Goal: Information Seeking & Learning: Learn about a topic

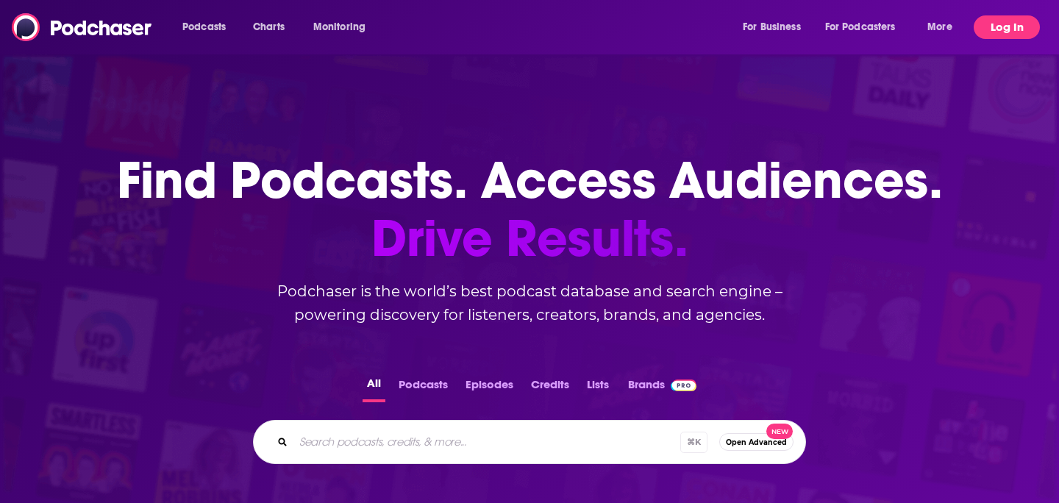
click at [1017, 25] on button "Log In" at bounding box center [1007, 27] width 66 height 24
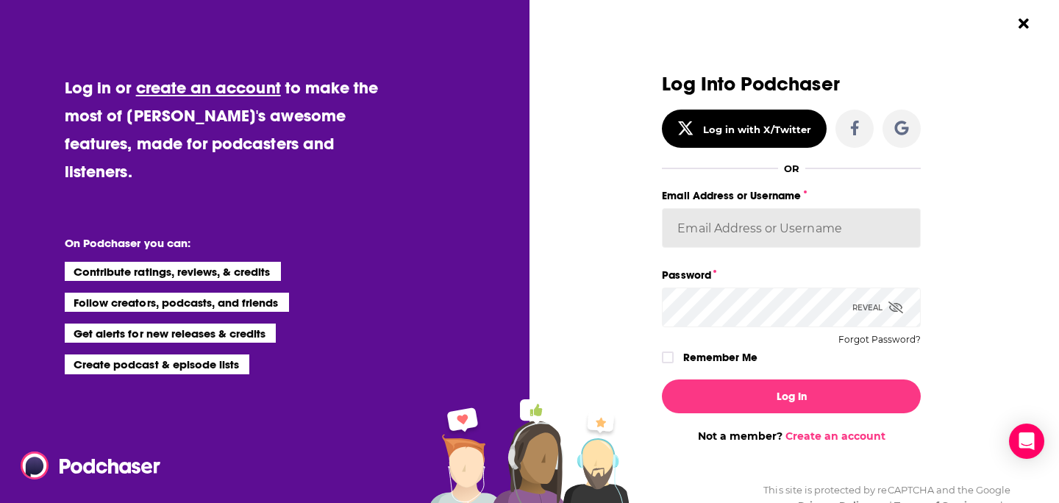
click at [729, 243] on input "Email Address or Username" at bounding box center [791, 228] width 259 height 40
paste input "[EMAIL_ADDRESS][DOMAIN_NAME]"
click at [662, 379] on button "Log In" at bounding box center [791, 396] width 259 height 34
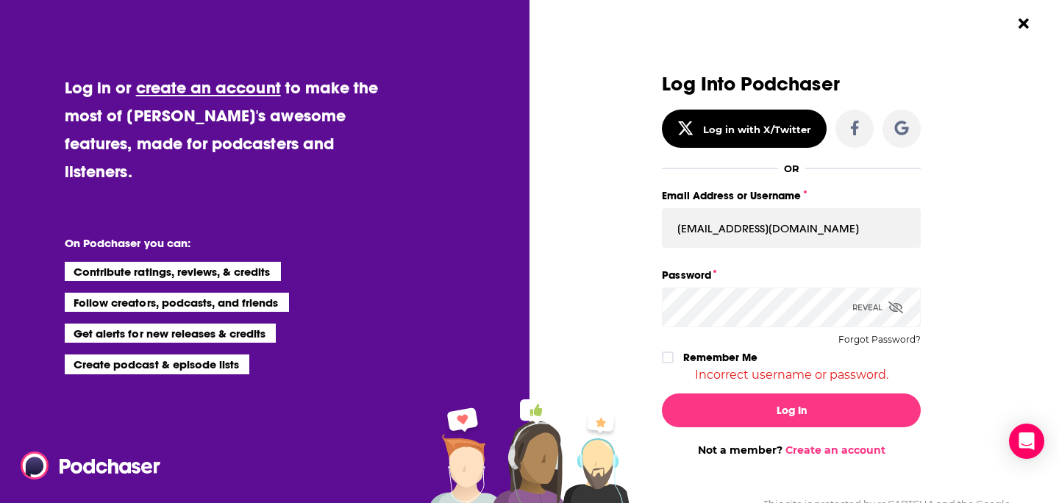
click at [896, 308] on icon "Dialog" at bounding box center [895, 307] width 15 height 12
click at [770, 225] on input "[EMAIL_ADDRESS][DOMAIN_NAME]" at bounding box center [791, 228] width 259 height 40
paste input "[PERSON_NAME]"
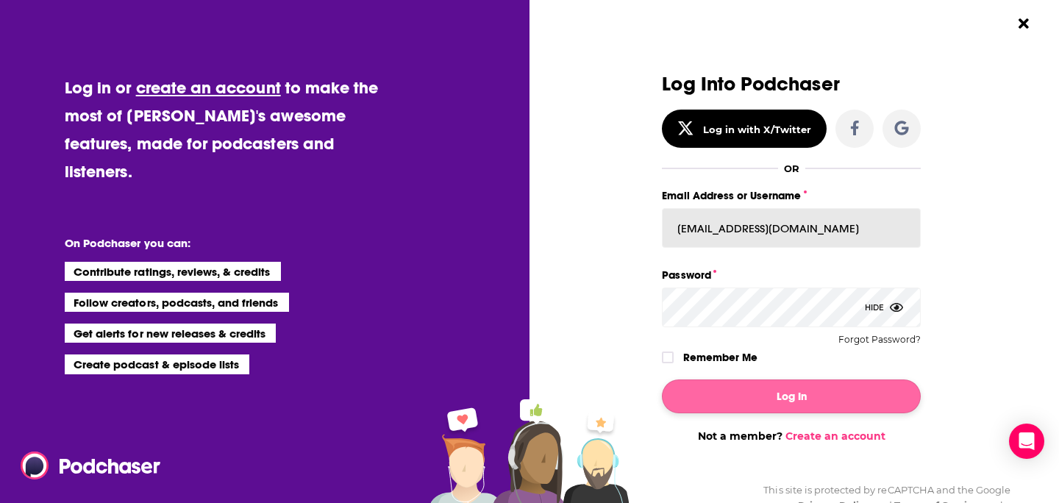
type input "[EMAIL_ADDRESS][DOMAIN_NAME]"
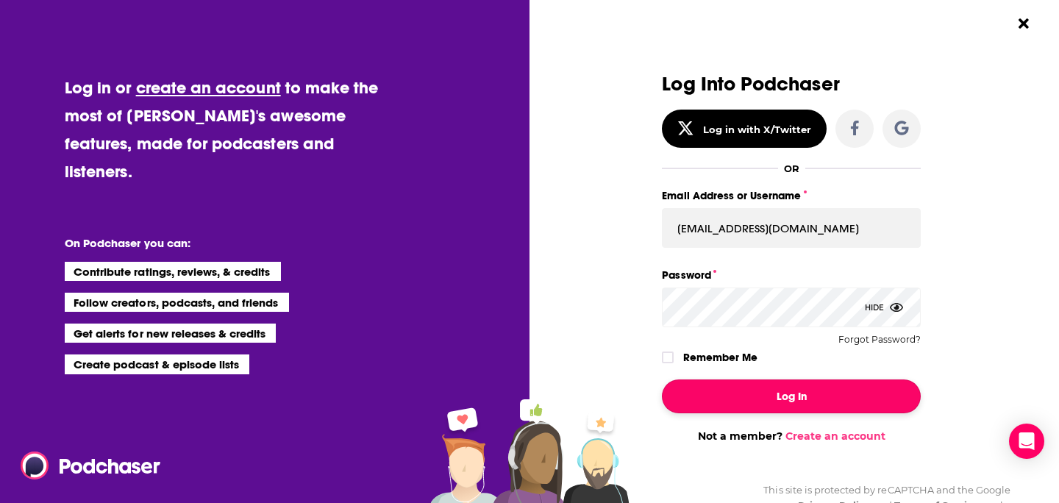
click at [771, 388] on button "Log In" at bounding box center [791, 396] width 259 height 34
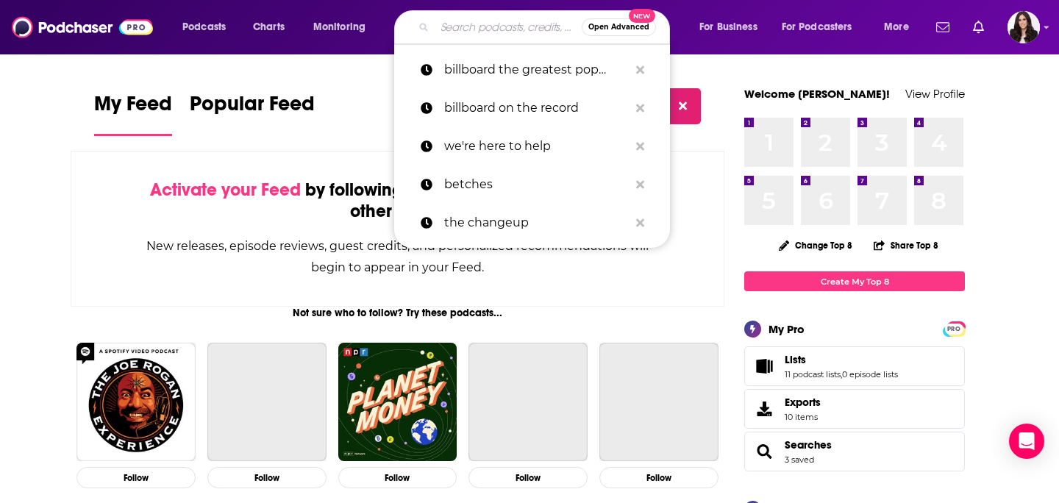
click at [502, 29] on input "Search podcasts, credits, & more..." at bounding box center [508, 27] width 147 height 24
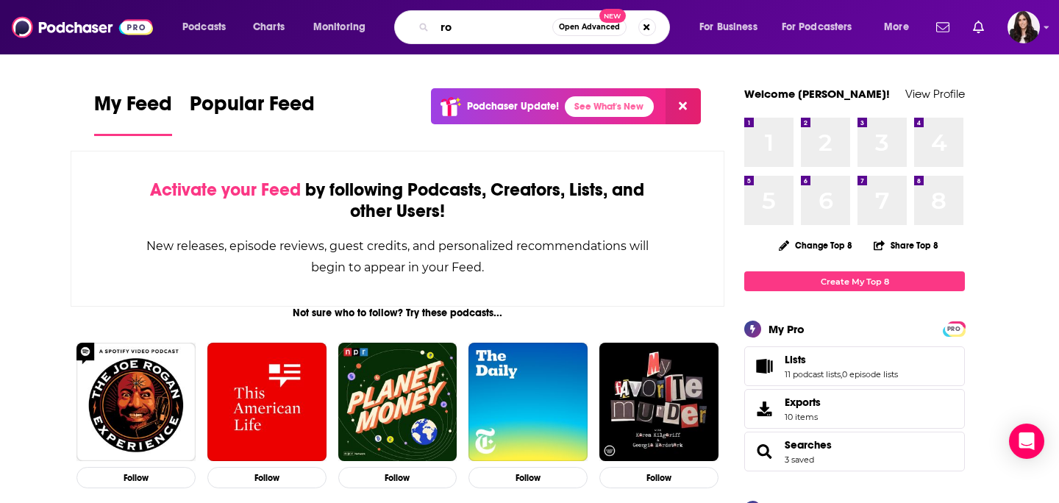
type input "r"
type input "rockonteurs"
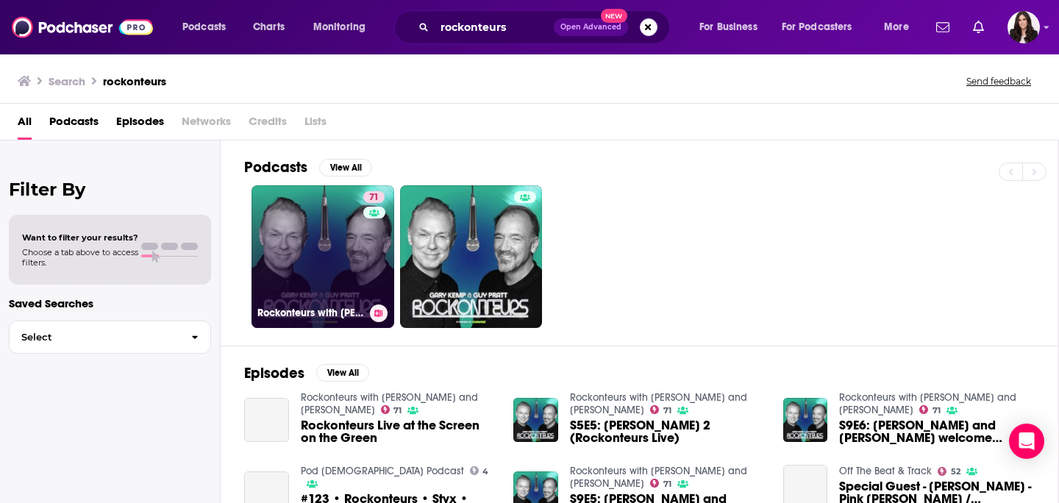
click at [337, 293] on link "71 Rockonteurs with [PERSON_NAME] and [PERSON_NAME]" at bounding box center [322, 256] width 143 height 143
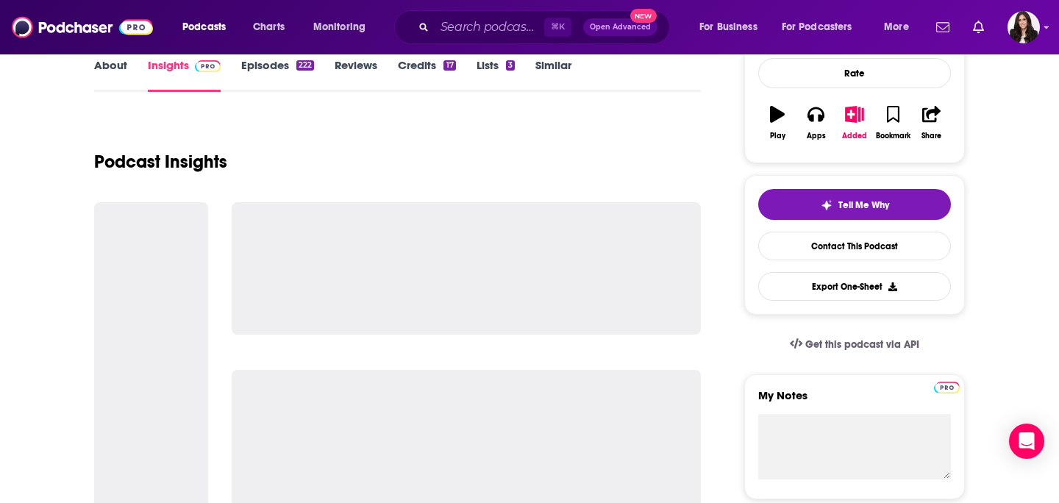
scroll to position [87, 0]
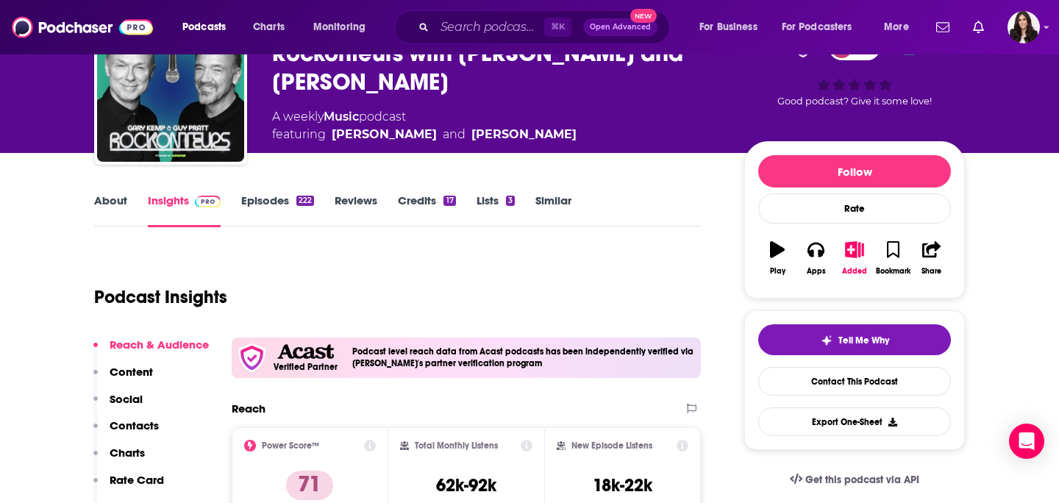
click at [116, 206] on link "About" at bounding box center [110, 210] width 33 height 34
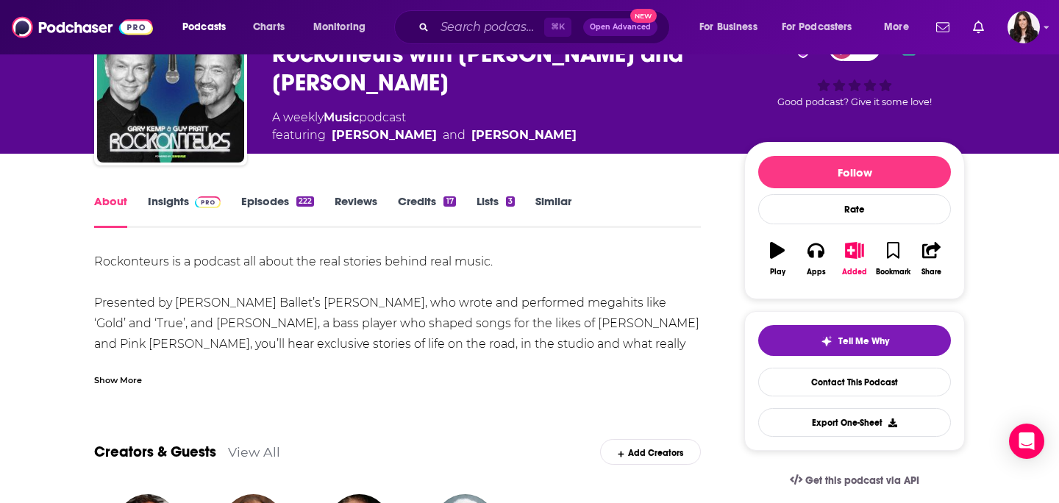
scroll to position [80, 0]
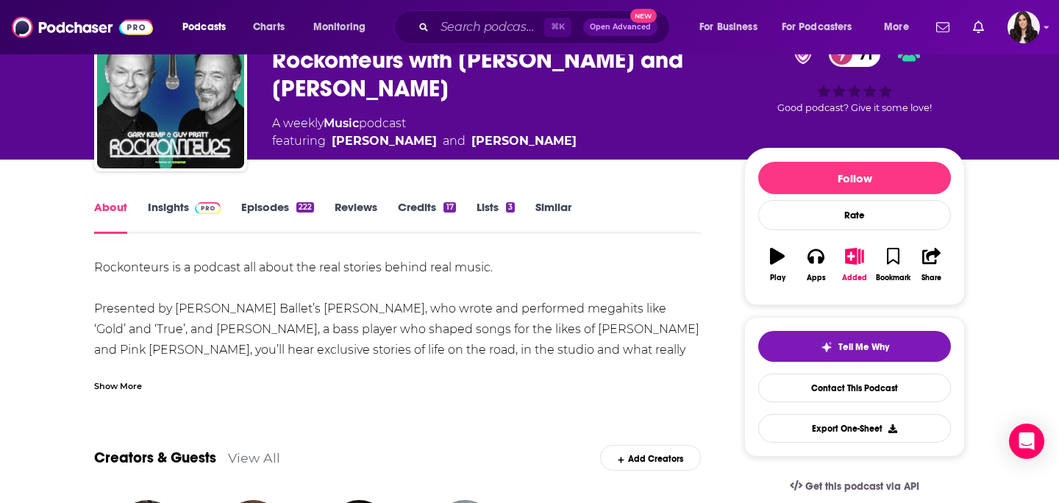
click at [176, 207] on link "Insights" at bounding box center [184, 217] width 73 height 34
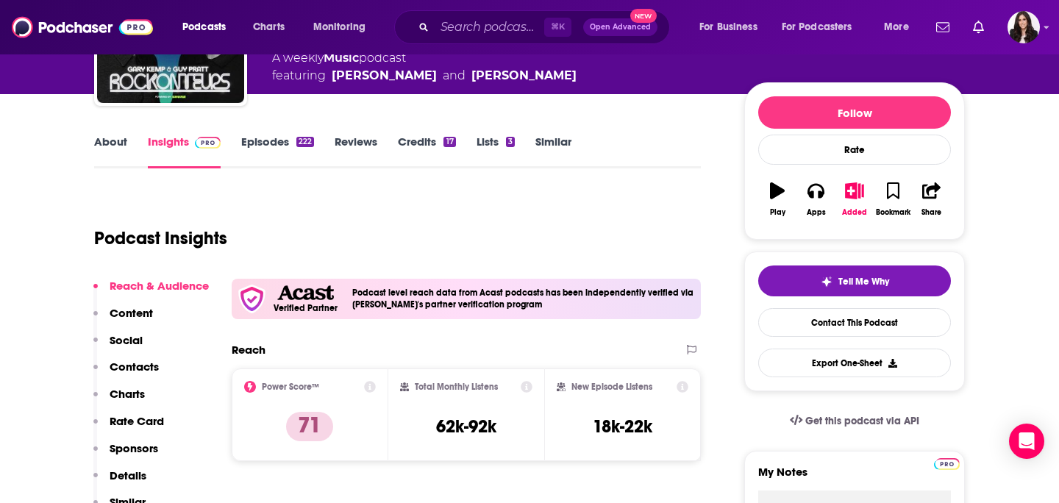
scroll to position [49, 0]
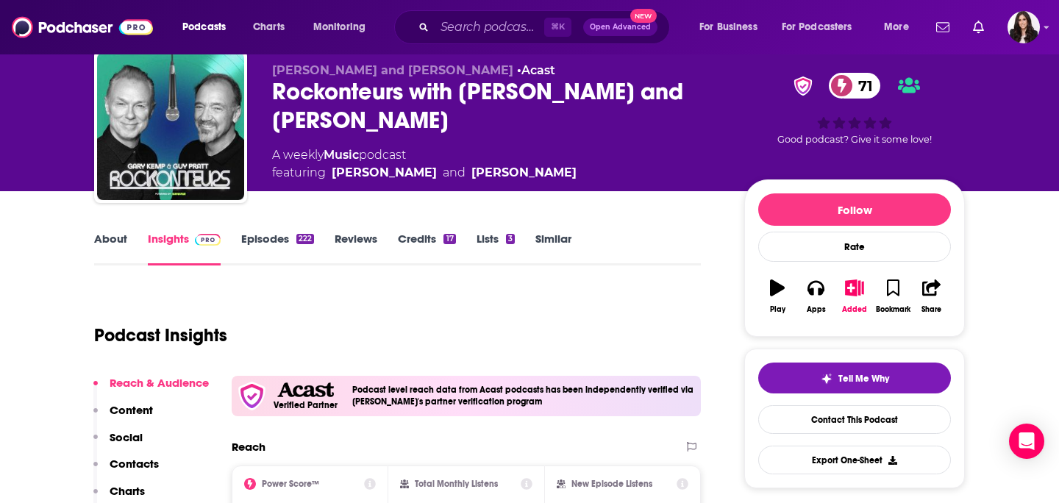
click at [269, 235] on link "Episodes 222" at bounding box center [277, 249] width 73 height 34
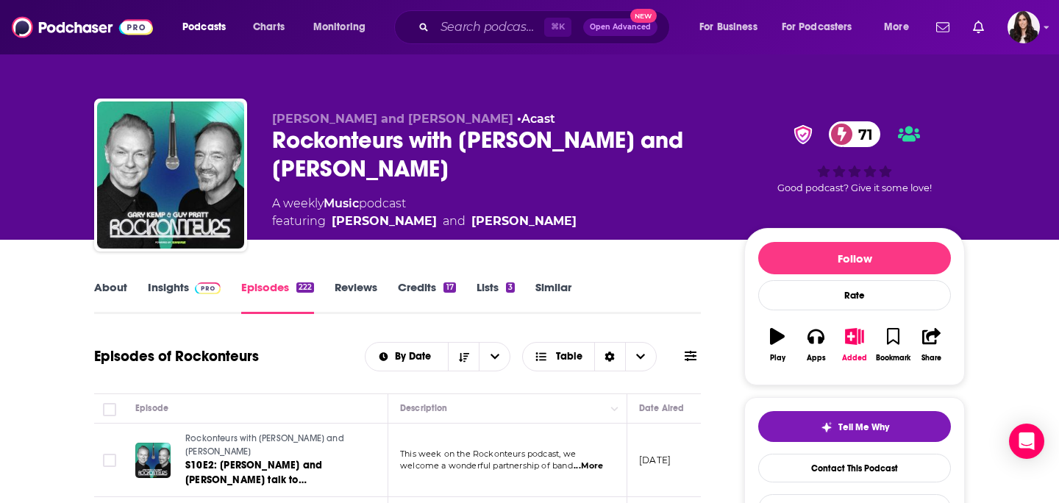
click at [362, 285] on link "Reviews" at bounding box center [356, 297] width 43 height 34
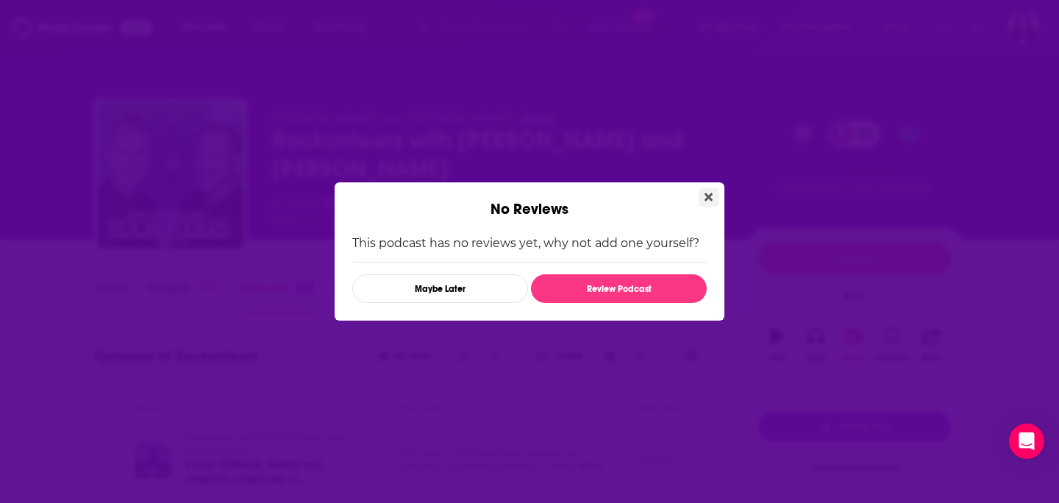
click at [714, 195] on button "Close" at bounding box center [709, 197] width 20 height 18
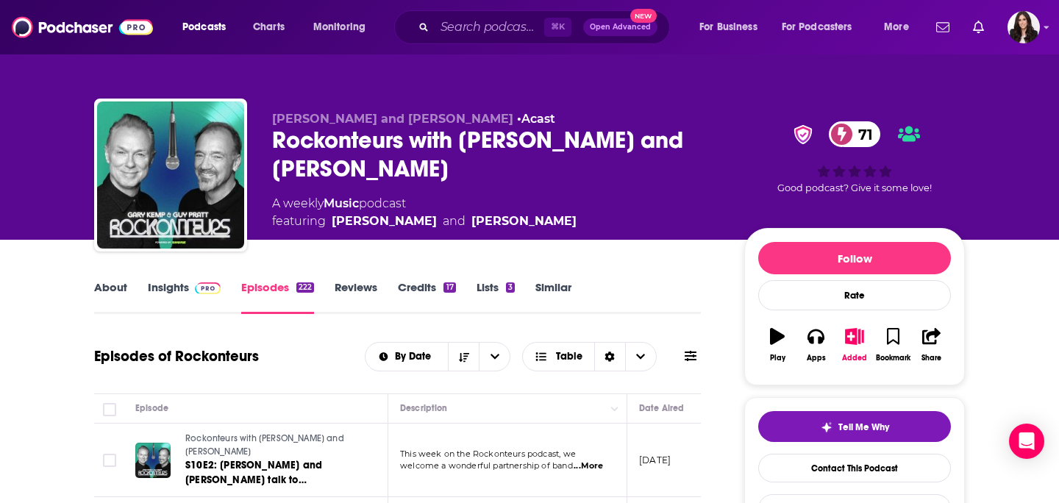
click at [493, 296] on link "Lists 3" at bounding box center [495, 297] width 38 height 34
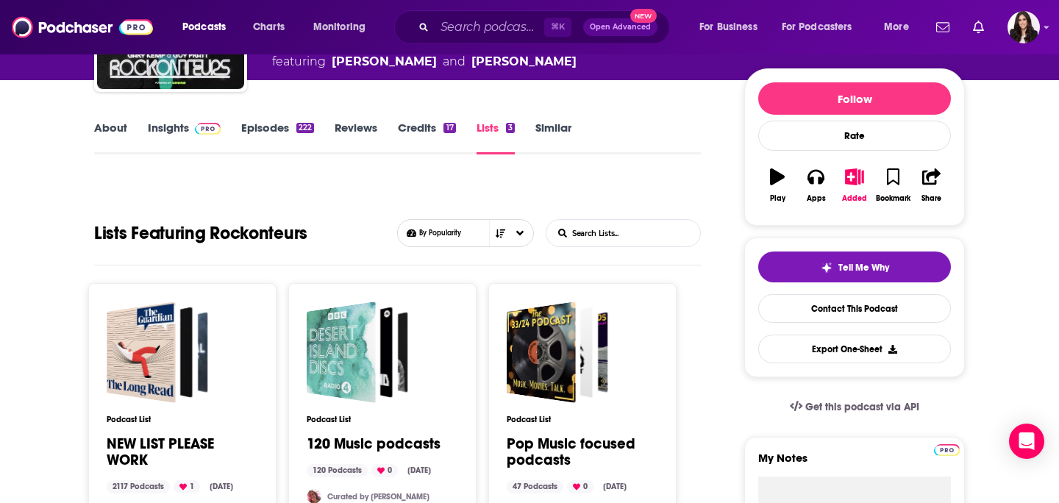
scroll to position [48, 0]
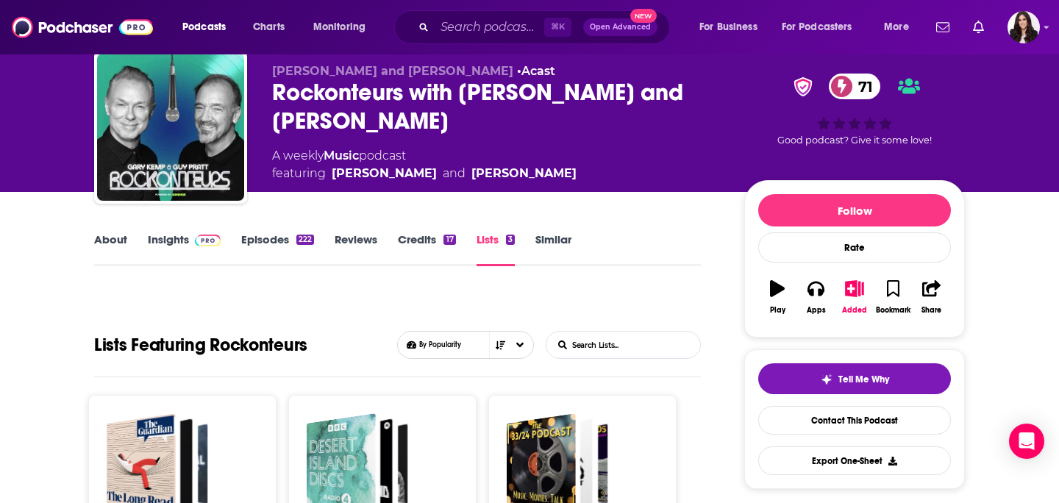
click at [420, 235] on link "Credits 17" at bounding box center [426, 249] width 57 height 34
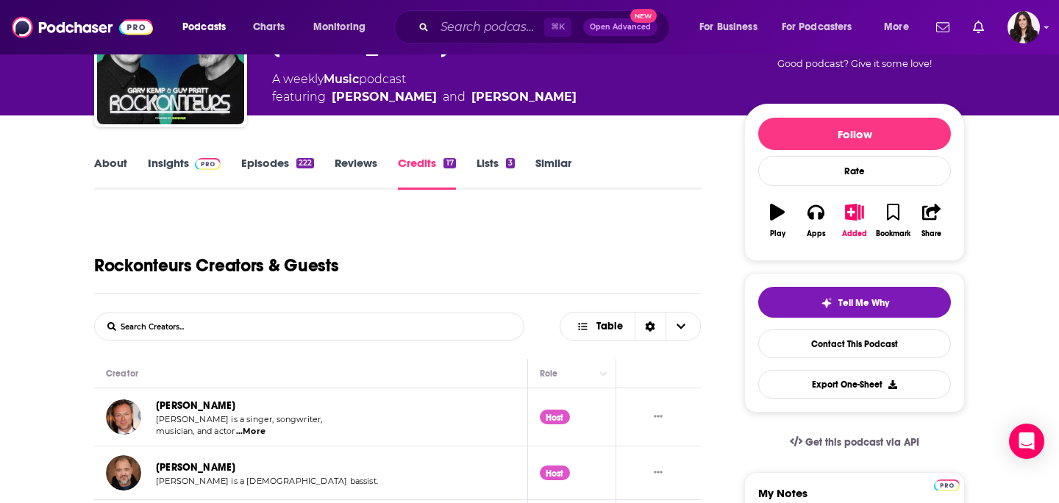
scroll to position [293, 0]
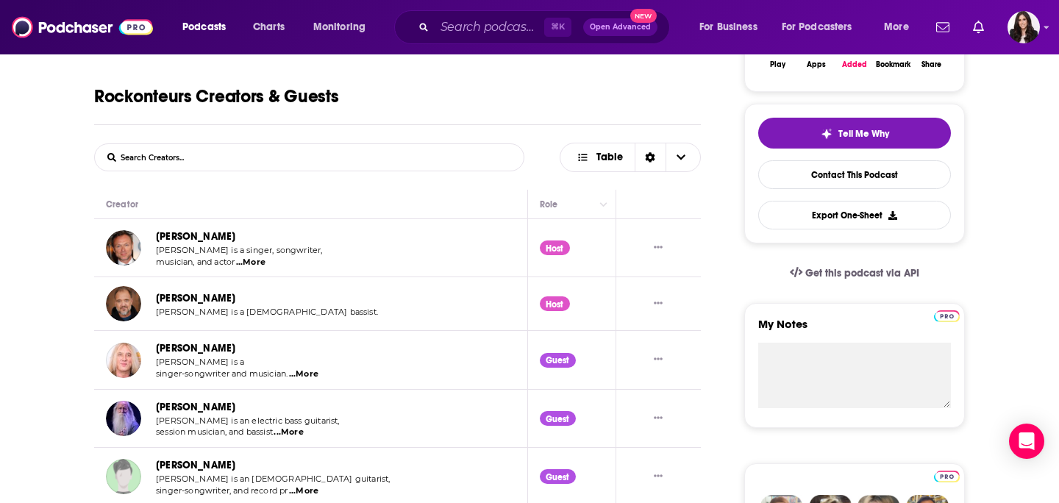
click at [207, 238] on link "[PERSON_NAME]" at bounding box center [195, 236] width 79 height 12
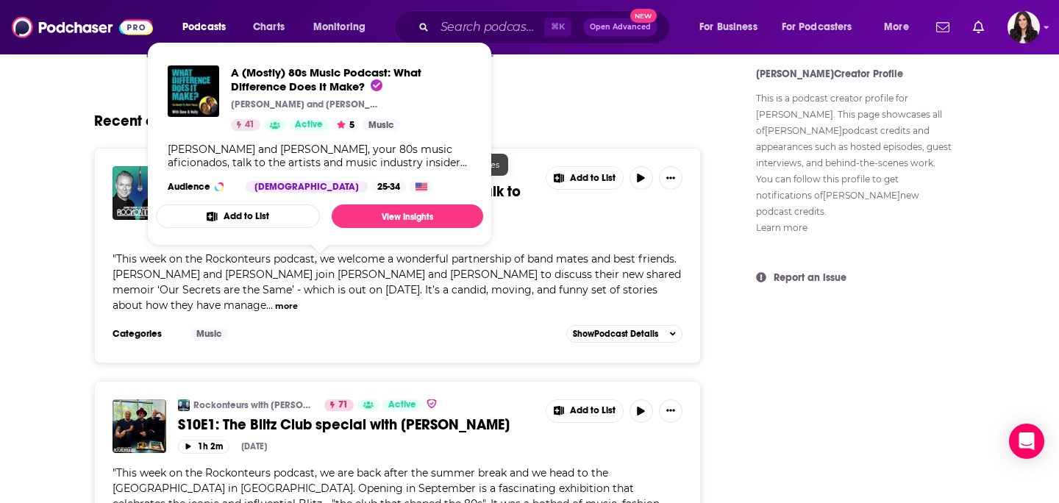
scroll to position [968, 0]
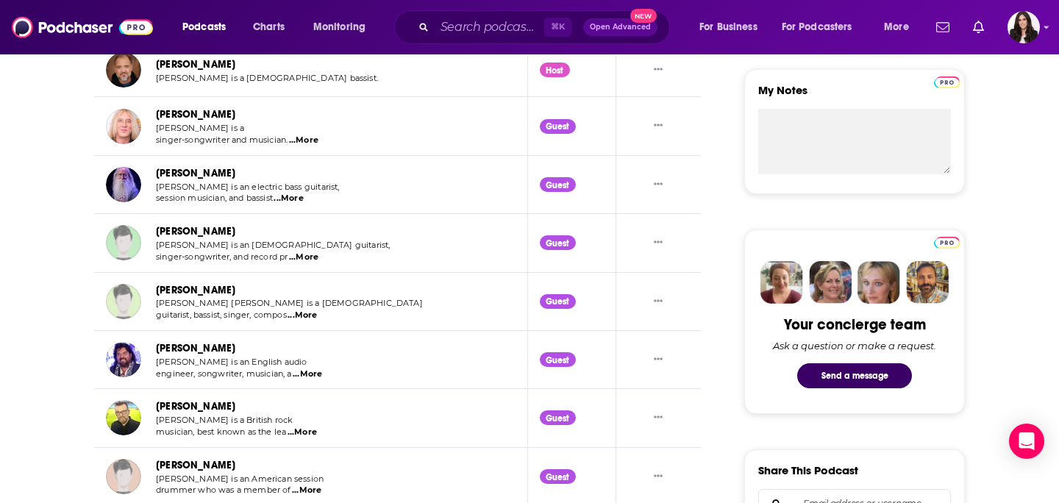
scroll to position [169, 0]
